Goal: Task Accomplishment & Management: Manage account settings

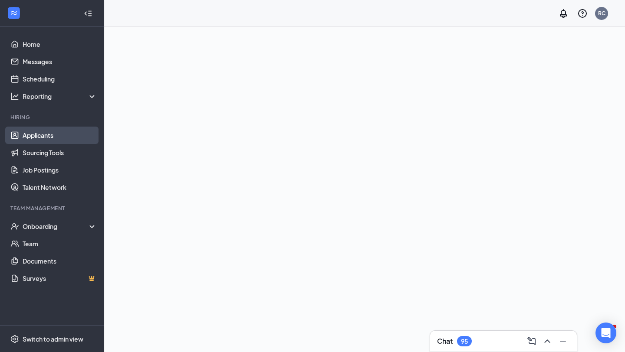
click at [36, 136] on link "Applicants" at bounding box center [60, 135] width 74 height 17
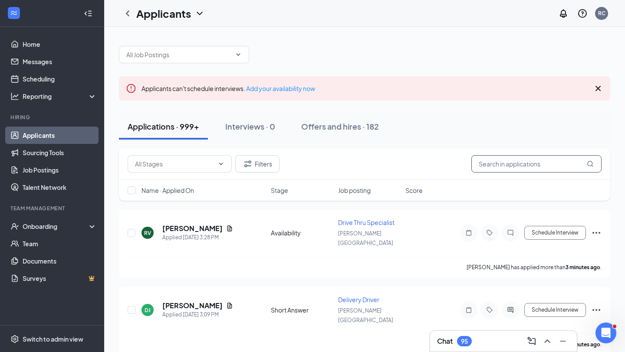
click at [511, 167] on input "text" at bounding box center [536, 163] width 130 height 17
click at [232, 53] on span at bounding box center [184, 54] width 130 height 17
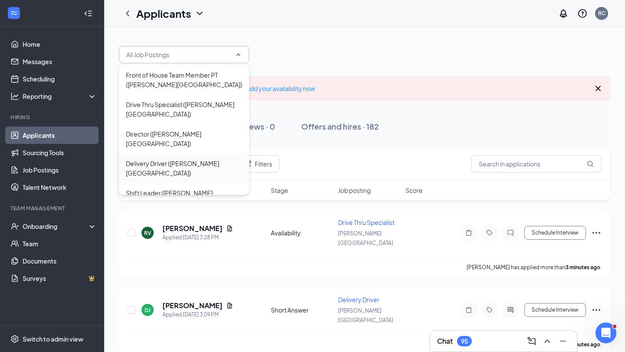
click at [175, 159] on div "Delivery Driver ([PERSON_NAME][GEOGRAPHIC_DATA])" at bounding box center [184, 168] width 116 height 19
type input "Delivery Driver ([PERSON_NAME][GEOGRAPHIC_DATA])"
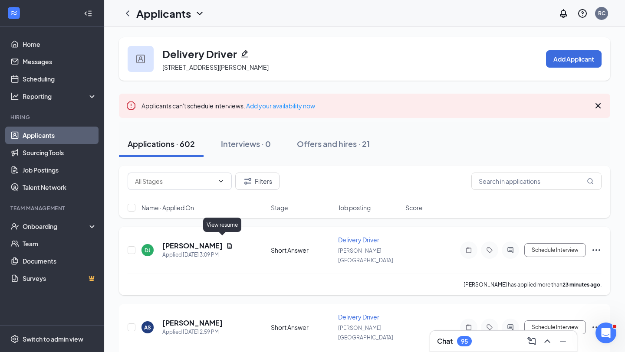
click at [227, 243] on icon "Document" at bounding box center [229, 246] width 5 height 6
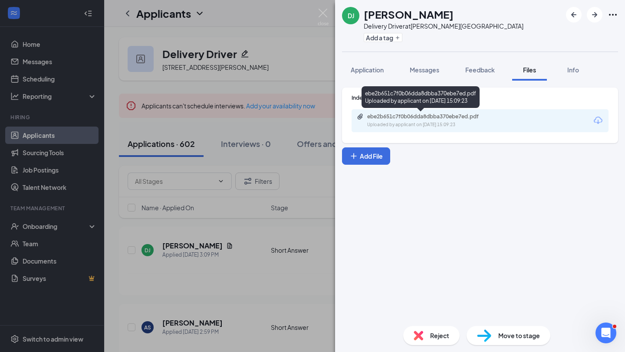
click at [448, 114] on div "ebe2b651c7f0b06dda8dbba370ebe7ed.pdf" at bounding box center [427, 116] width 121 height 7
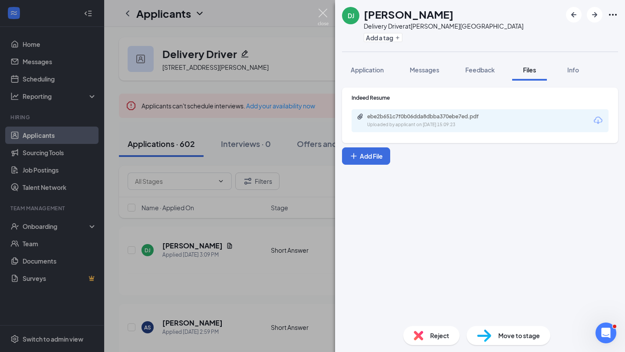
click at [323, 13] on img at bounding box center [323, 17] width 11 height 17
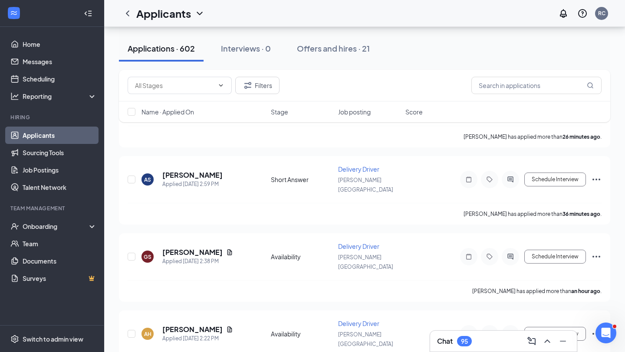
scroll to position [150, 0]
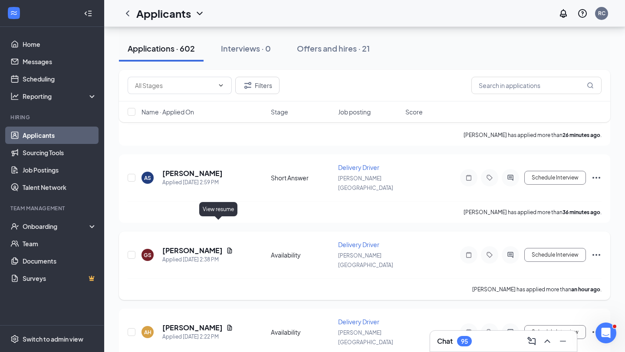
click at [226, 247] on icon "Document" at bounding box center [229, 250] width 7 height 7
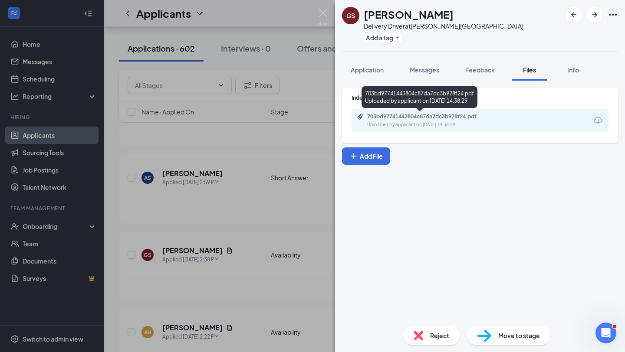
click at [415, 118] on div "703bd97741443804c87da7dc3b928f24.pdf" at bounding box center [427, 116] width 121 height 7
click at [327, 10] on img at bounding box center [323, 17] width 11 height 17
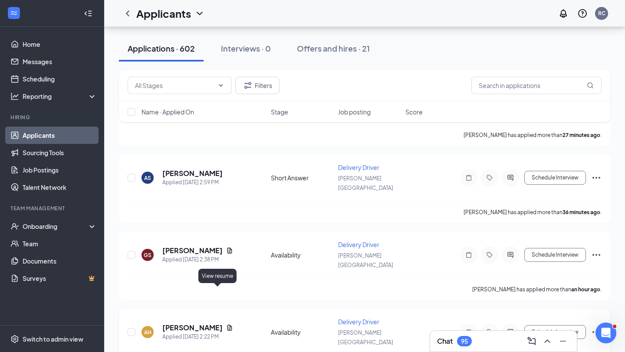
click at [226, 324] on icon "Document" at bounding box center [229, 327] width 7 height 7
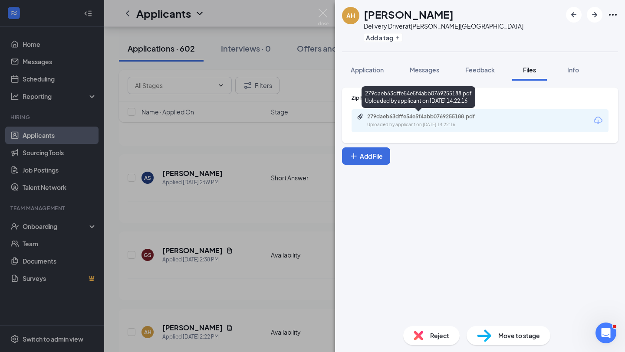
click at [391, 115] on div "279daeb63dffe54e5f4abb0769255188.pdf" at bounding box center [427, 116] width 121 height 7
click at [324, 9] on img at bounding box center [323, 17] width 11 height 17
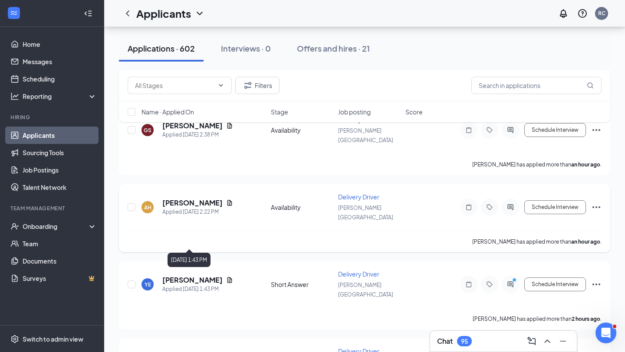
scroll to position [275, 0]
click at [232, 277] on icon "Document" at bounding box center [229, 280] width 5 height 6
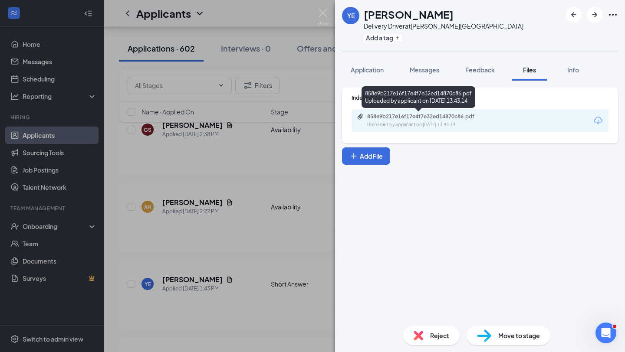
click at [453, 118] on div "858e9b217e16f17e4f7e32ed14870c86.pdf" at bounding box center [427, 116] width 121 height 7
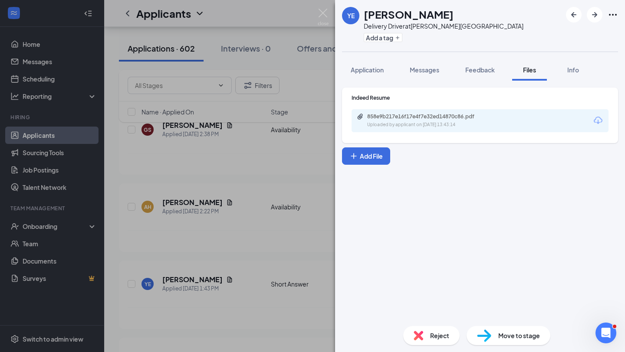
click at [330, 20] on div "YE [PERSON_NAME] Delivery Driver at [PERSON_NAME][GEOGRAPHIC_DATA] Add a tag Ap…" at bounding box center [312, 176] width 625 height 352
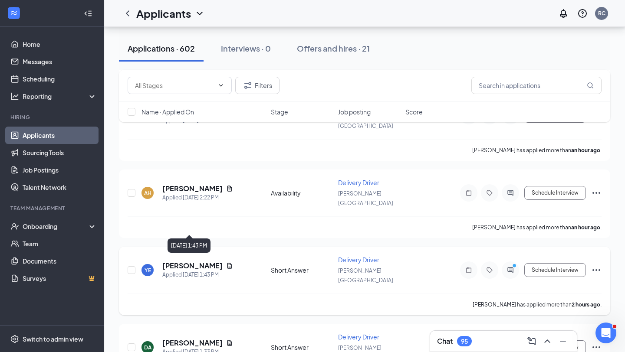
scroll to position [290, 0]
click at [226, 339] on icon "Document" at bounding box center [229, 342] width 7 height 7
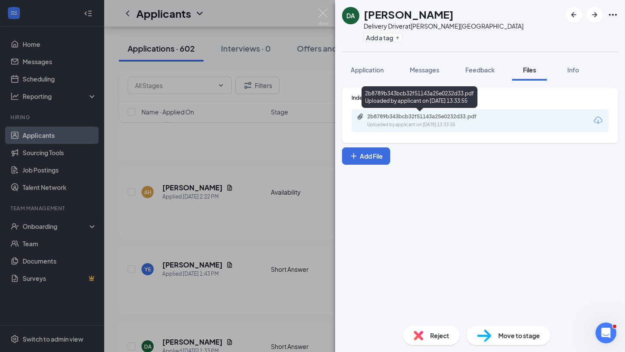
click at [392, 118] on div "2b8789b343bcb32f51143a25e0232d33.pdf" at bounding box center [427, 116] width 121 height 7
click at [326, 16] on img at bounding box center [323, 17] width 11 height 17
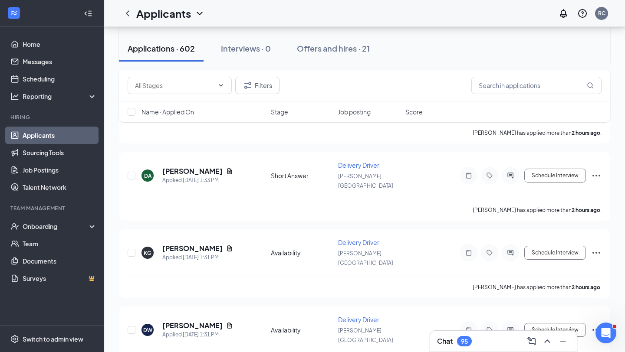
scroll to position [463, 0]
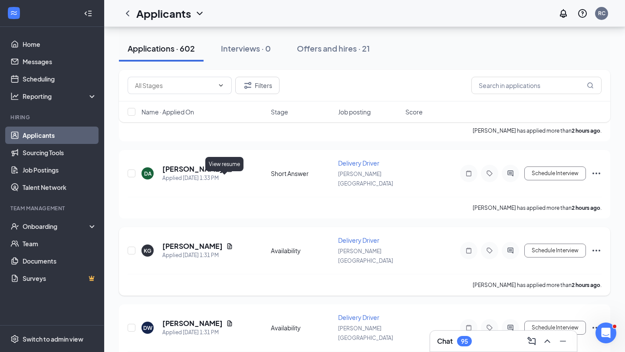
click at [226, 243] on icon "Document" at bounding box center [229, 246] width 7 height 7
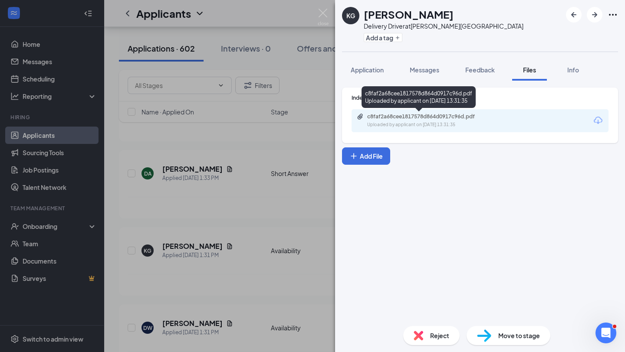
click at [390, 118] on div "c8faf2a68cee1817578d864d0917c96d.pdf" at bounding box center [427, 116] width 121 height 7
